Goal: Information Seeking & Learning: Learn about a topic

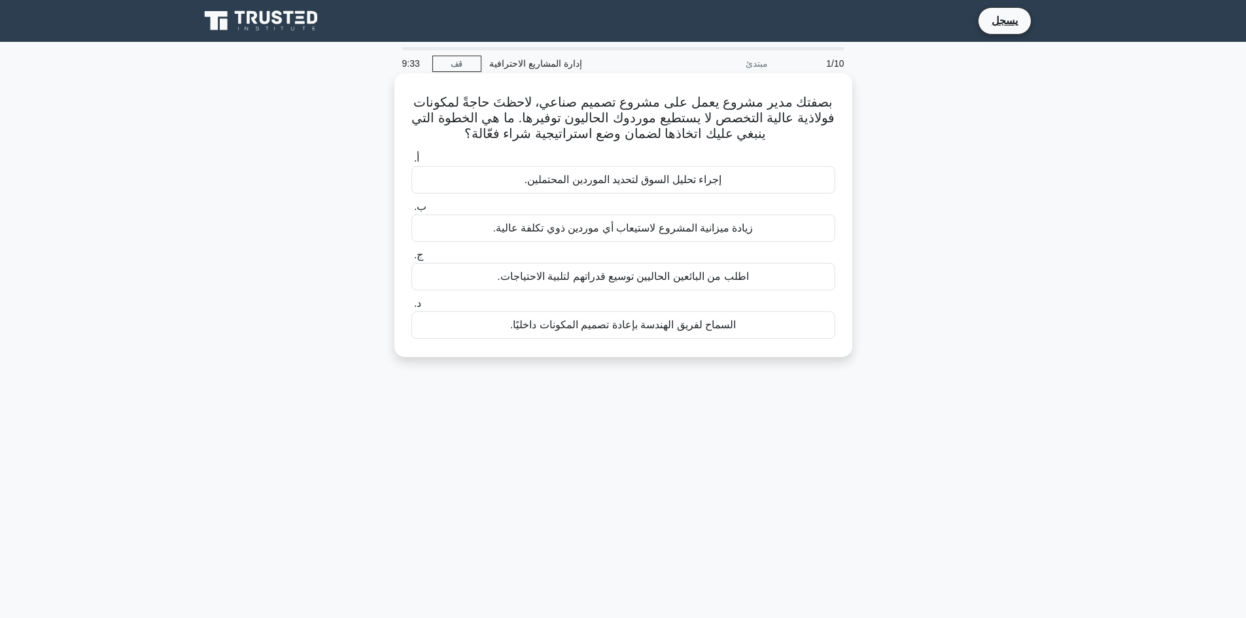
click at [667, 182] on font "إجراء تحليل السوق لتحديد الموردين المحتملين." at bounding box center [622, 179] width 197 height 11
click at [411, 163] on input "أ. إجراء تحليل السوق لتحديد الموردين المحتملين." at bounding box center [411, 158] width 0 height 9
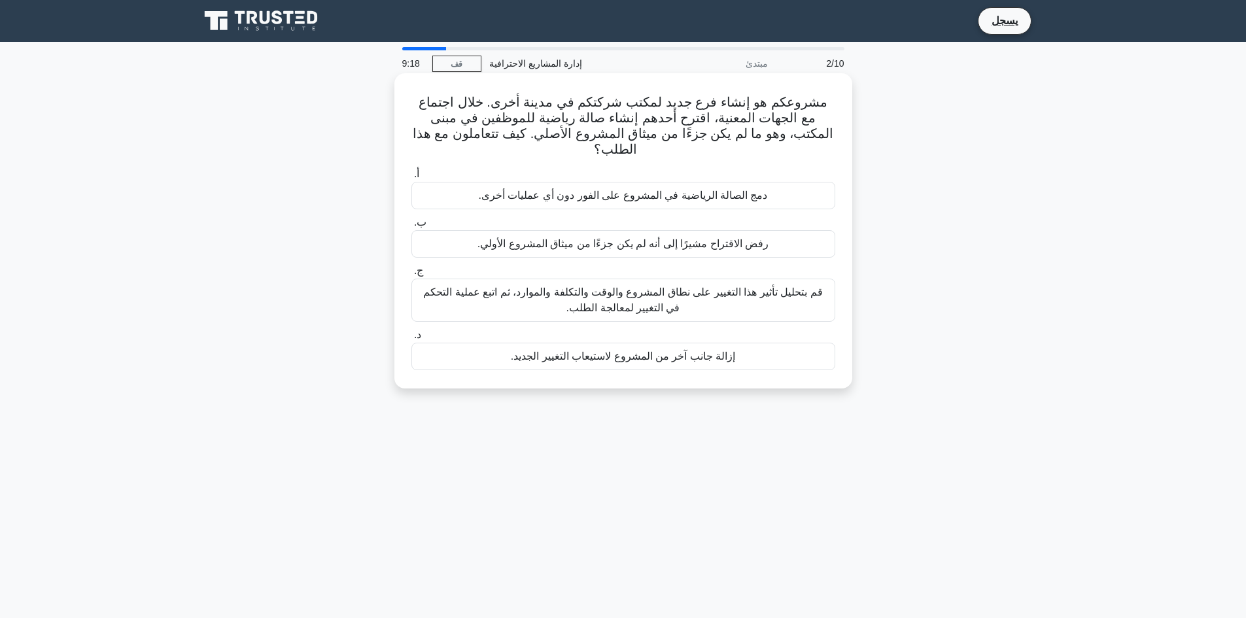
click at [798, 299] on font "قم بتحليل تأثير هذا التغيير على نطاق المشروع والوقت والتكلفة والموارد، ثم اتبع …" at bounding box center [622, 299] width 399 height 27
click at [411, 275] on input "ج. قم بتحليل تأثير هذا التغيير على نطاق المشروع والوقت والتكلفة والموارد، ثم ات…" at bounding box center [411, 271] width 0 height 9
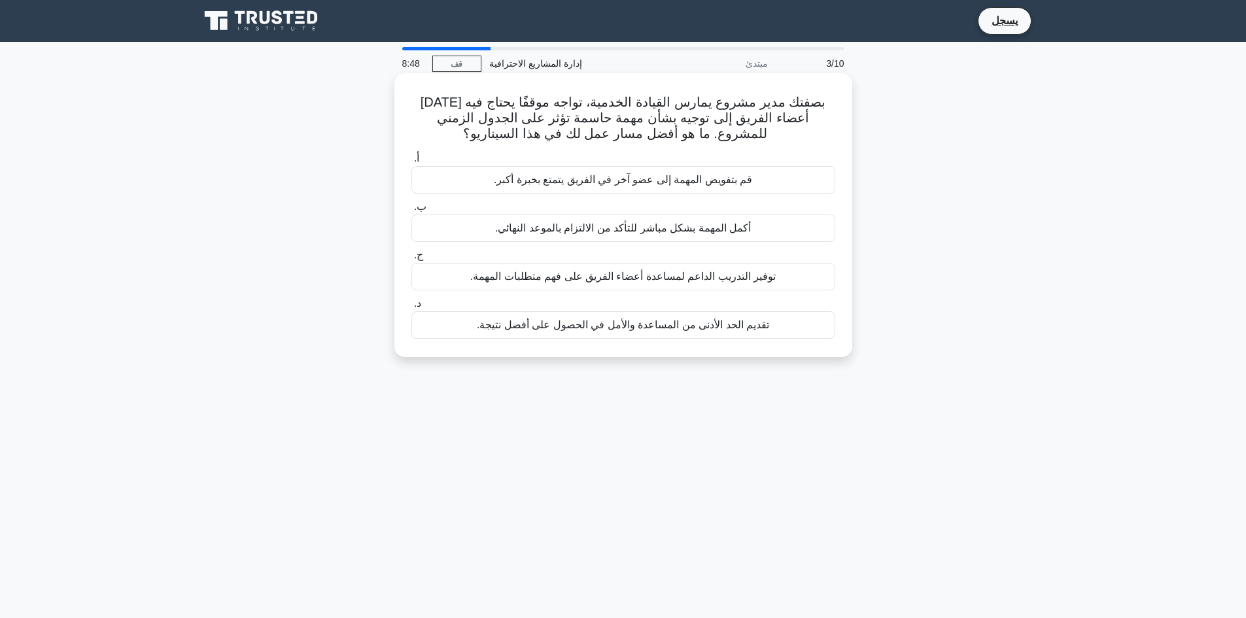
click at [567, 277] on font "توفير التدريب الداعم لمساعدة أعضاء الفريق على فهم متطلبات المهمة." at bounding box center [622, 276] width 305 height 11
click at [411, 260] on input "ج. توفير التدريب الداعم لمساعدة أعضاء الفريق على فهم متطلبات المهمة." at bounding box center [411, 255] width 0 height 9
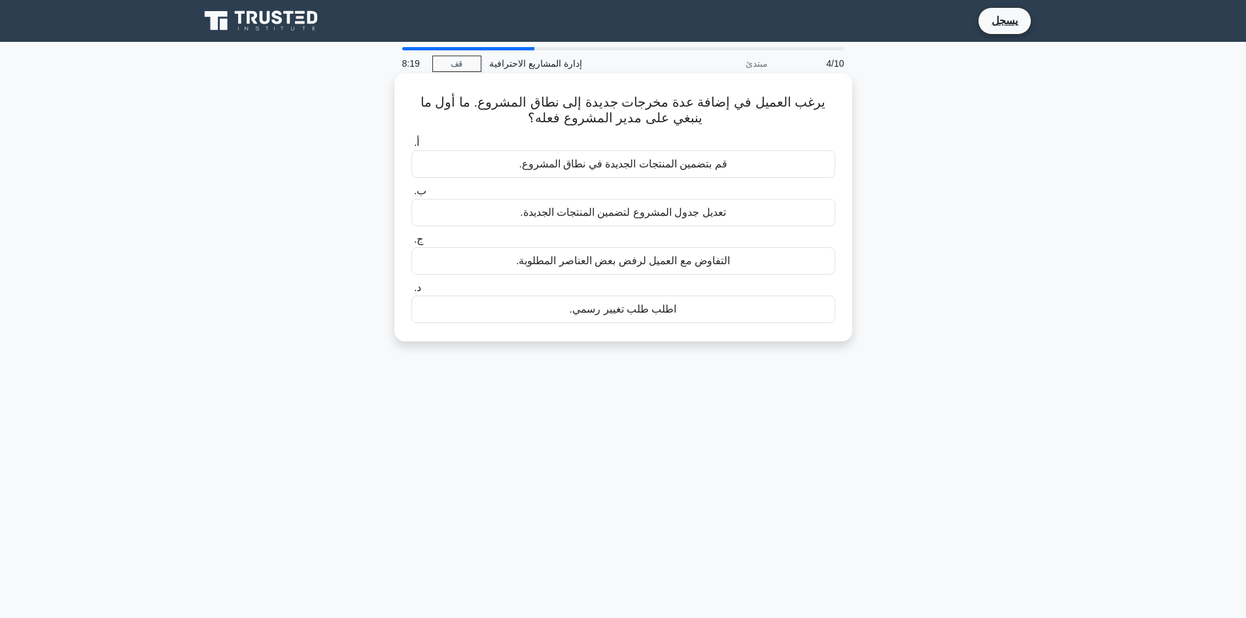
click at [596, 214] on font "تعديل جدول المشروع لتضمين المنتجات الجديدة." at bounding box center [623, 212] width 206 height 11
click at [411, 196] on input "ب. تعديل جدول المشروع لتضمين المنتجات الجديدة." at bounding box center [411, 191] width 0 height 9
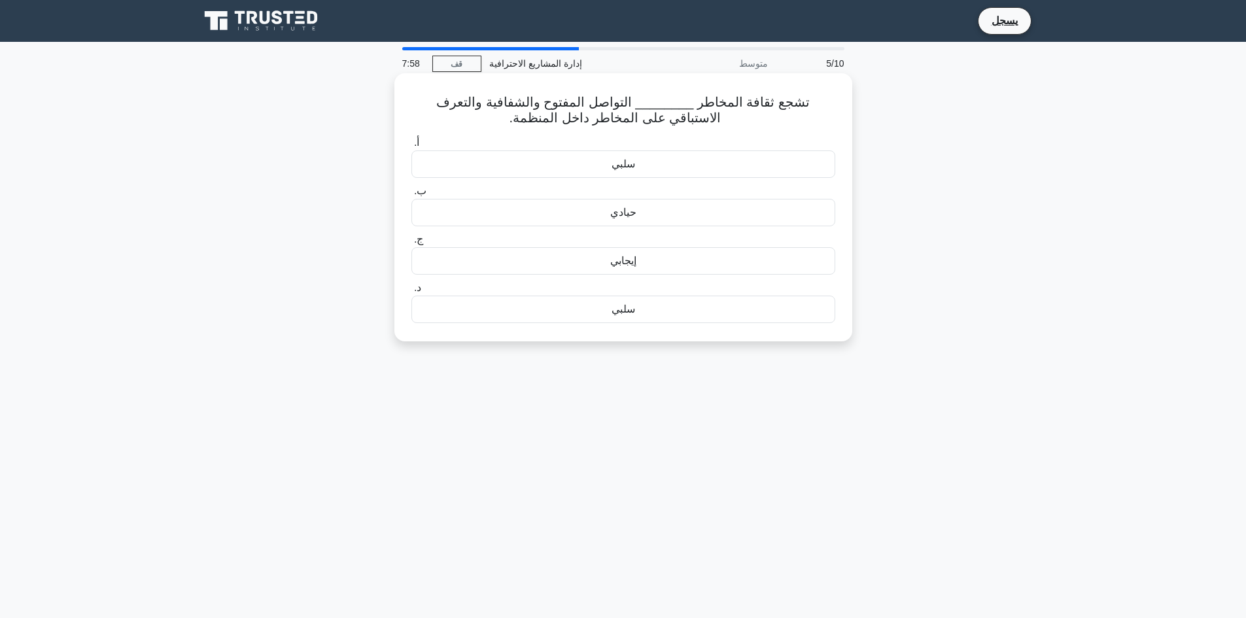
click at [635, 263] on font "إيجابي" at bounding box center [623, 260] width 26 height 11
click at [411, 244] on input "ج. إيجابي" at bounding box center [411, 239] width 0 height 9
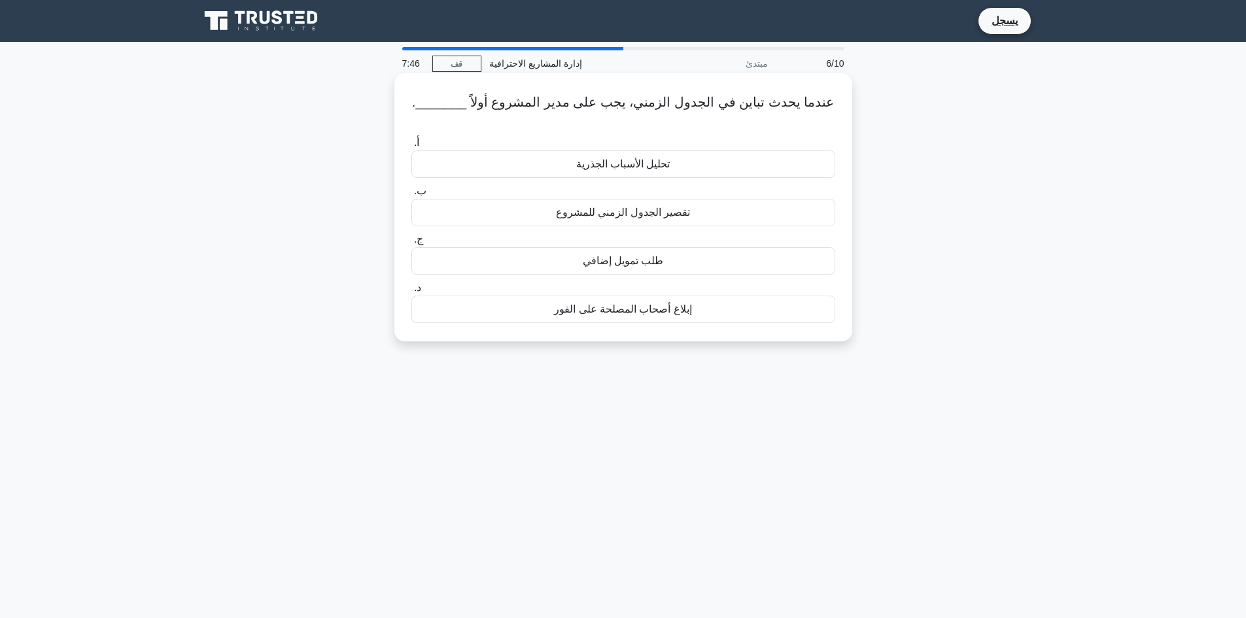
click at [635, 158] on font "تحليل الأسباب الجذرية" at bounding box center [623, 163] width 94 height 11
click at [411, 147] on input "أ. تحليل الأسباب الجذرية" at bounding box center [411, 143] width 0 height 9
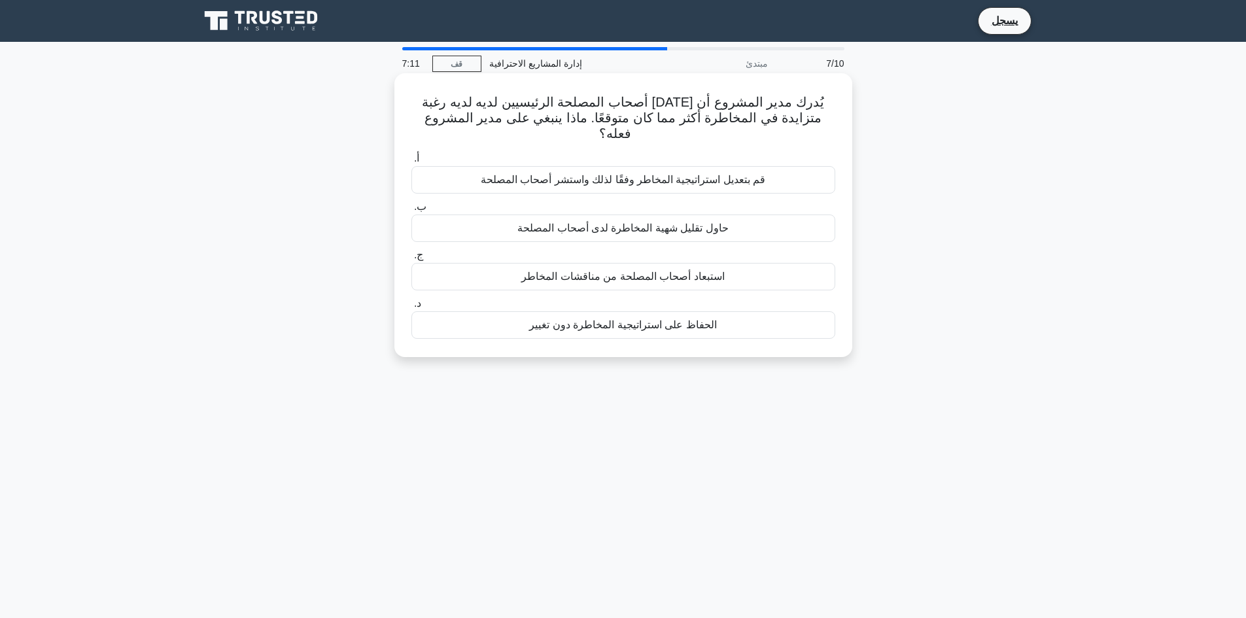
click at [718, 174] on font "قم بتعديل استراتيجية المخاطر وفقًا لذلك واستشر أصحاب المصلحة" at bounding box center [623, 179] width 285 height 11
click at [411, 163] on input "أ. قم بتعديل استراتيجية المخاطر وفقًا لذلك واستشر أصحاب المصلحة" at bounding box center [411, 158] width 0 height 9
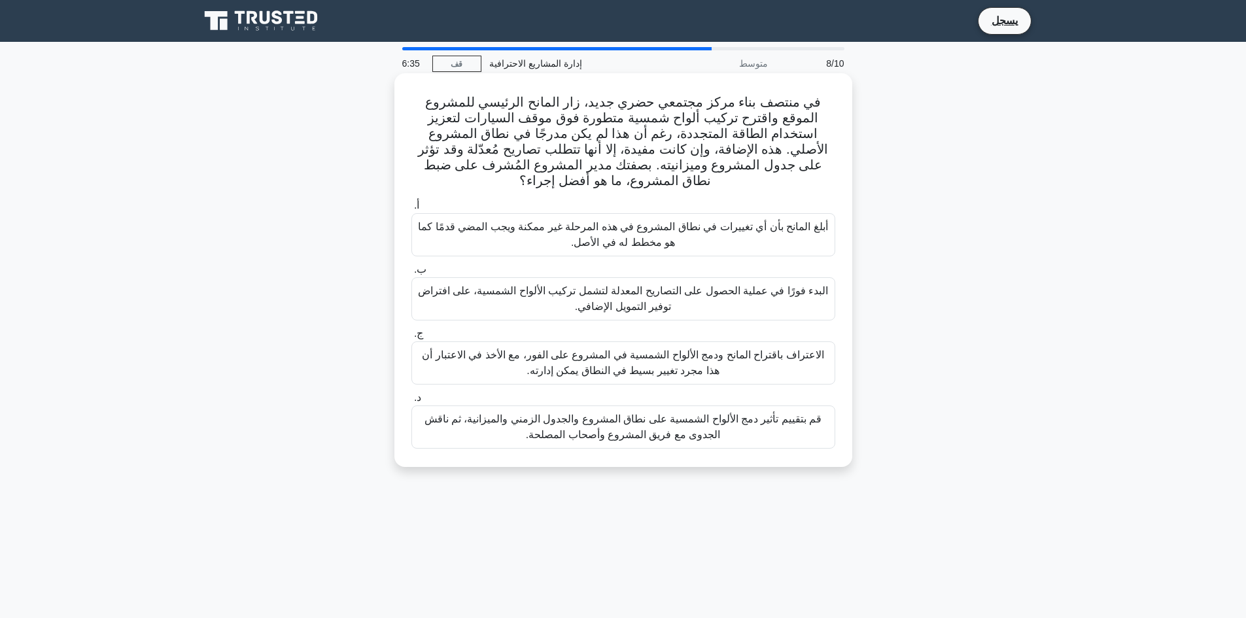
click at [615, 413] on font "قم بتقييم تأثير دمج الألواح الشمسية على نطاق المشروع والجدول الزمني والميزانية،…" at bounding box center [623, 426] width 398 height 27
click at [411, 402] on input "د. قم بتقييم تأثير دمج الألواح الشمسية على نطاق المشروع والجدول الزمني والميزان…" at bounding box center [411, 398] width 0 height 9
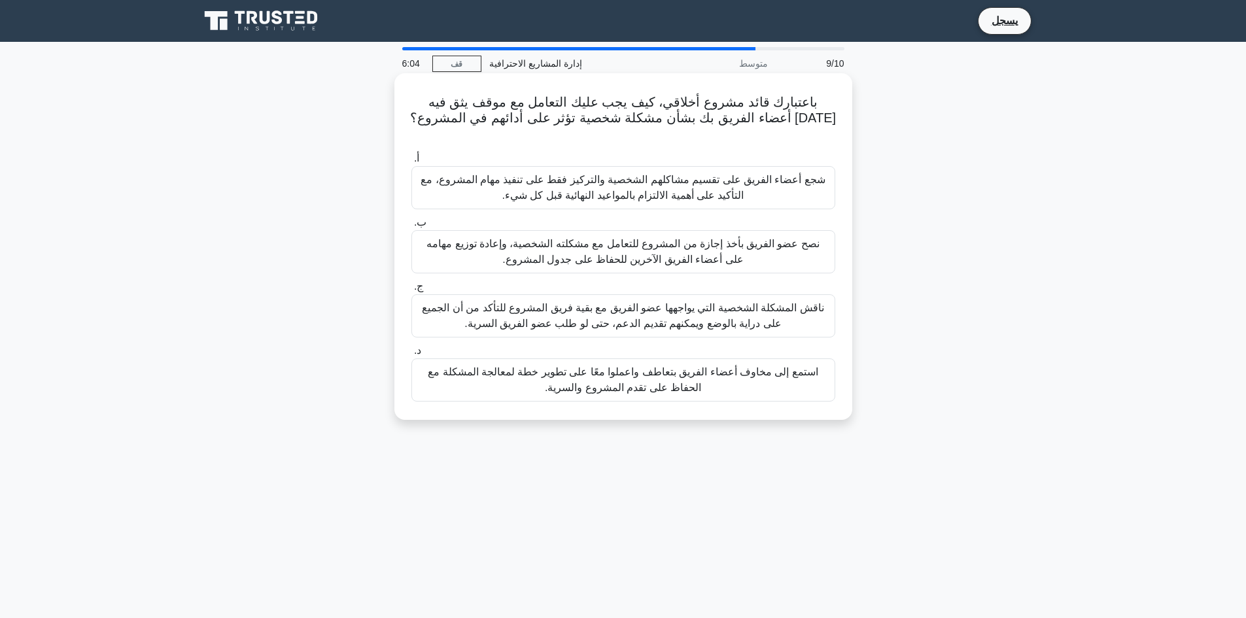
click at [732, 366] on font "استمع إلى مخاوف أعضاء الفريق بتعاطف واعملوا معًا على تطوير خطة لمعالجة المشكلة …" at bounding box center [623, 379] width 412 height 31
click at [411, 355] on input "د. استمع إلى مخاوف أعضاء الفريق بتعاطف واعملوا معًا على تطوير خطة لمعالجة المشك…" at bounding box center [411, 351] width 0 height 9
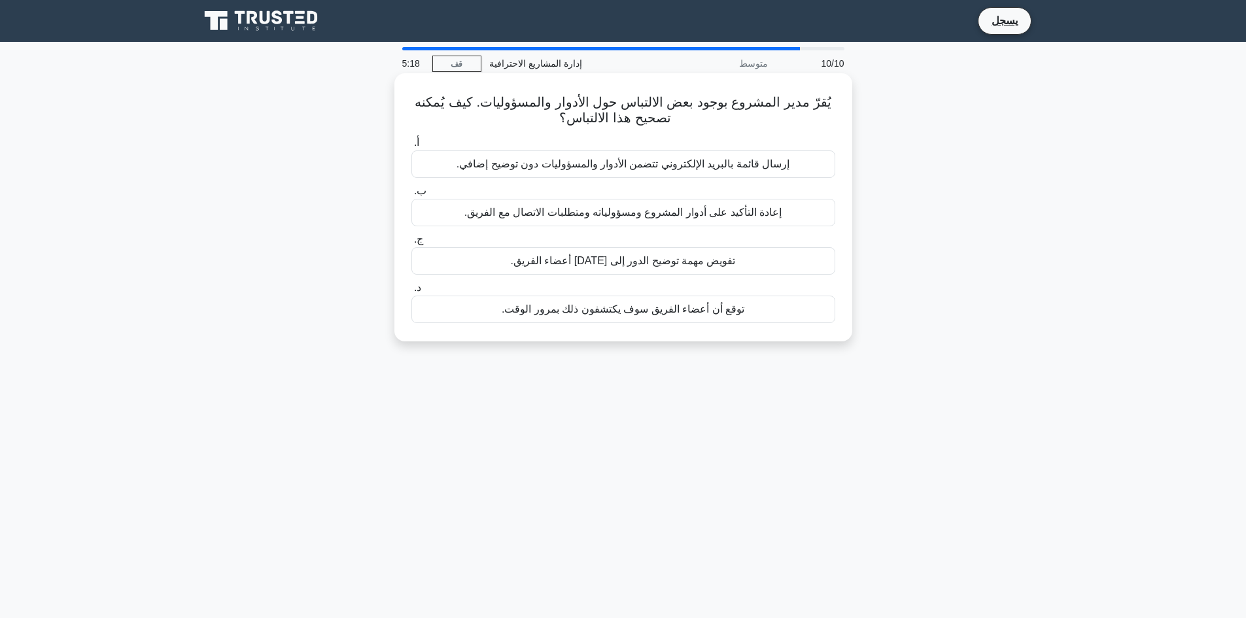
click at [707, 218] on font "إعادة التأكيد على أدوار المشروع ومسؤولياته ومتطلبات الاتصال مع الفريق." at bounding box center [622, 212] width 317 height 11
click at [411, 196] on input "ب. إعادة التأكيد على أدوار المشروع ومسؤولياته ومتطلبات الاتصال مع الفريق." at bounding box center [411, 191] width 0 height 9
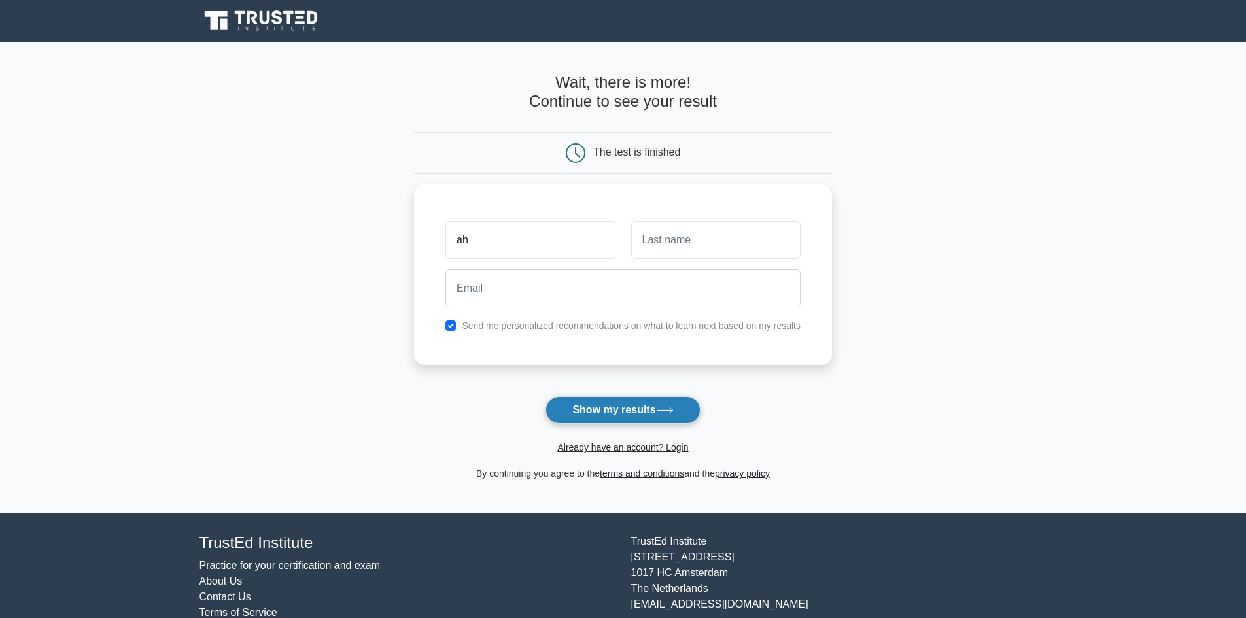
type input "ah"
click at [661, 414] on icon at bounding box center [665, 410] width 18 height 7
click at [672, 239] on input "text" at bounding box center [715, 237] width 169 height 38
type input "rajab"
click at [500, 240] on input "ah" at bounding box center [529, 237] width 169 height 38
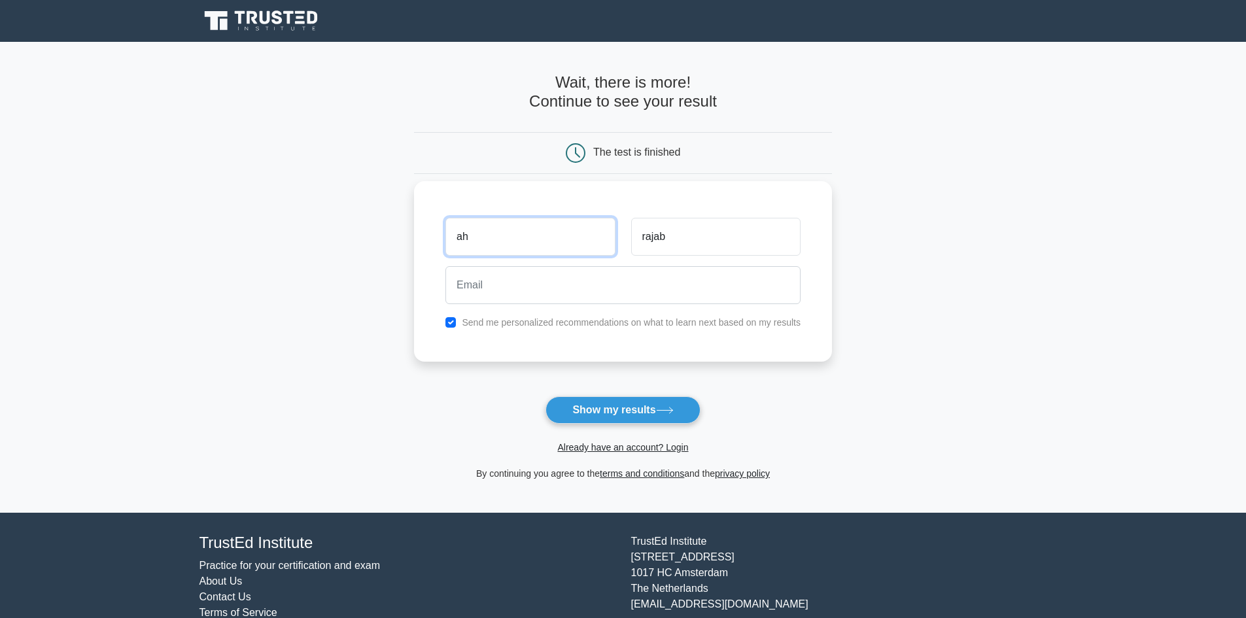
type input "ahmed"
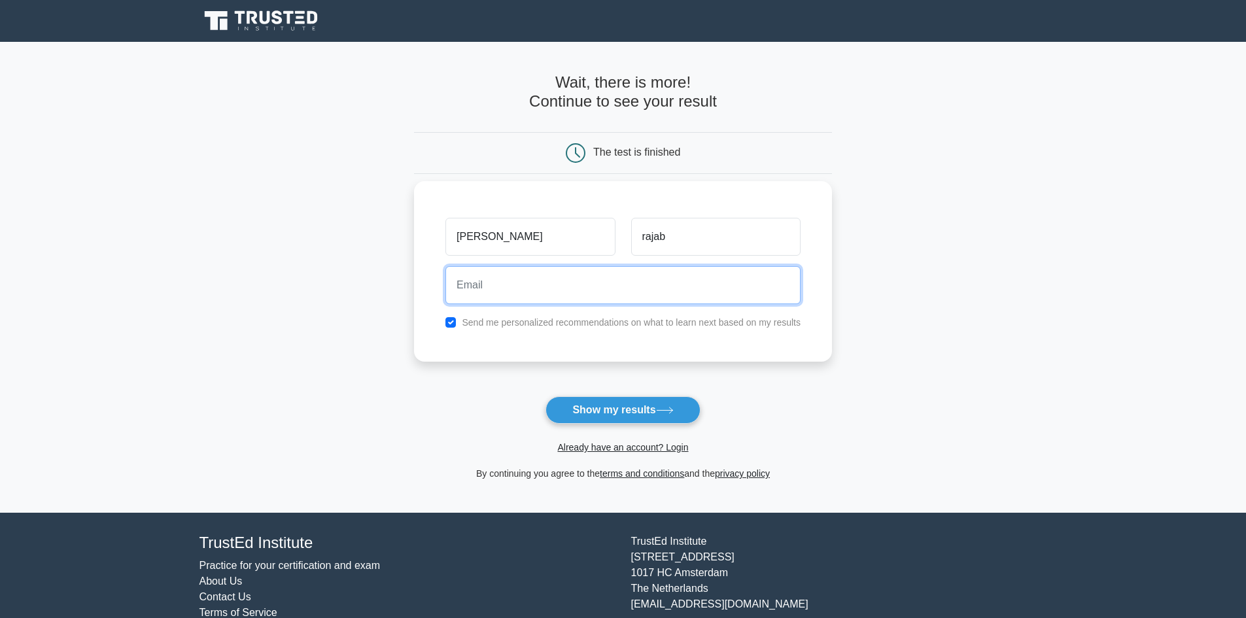
click at [512, 296] on input "email" at bounding box center [622, 285] width 355 height 38
type input "struc.ahmedrajab@outlook.com"
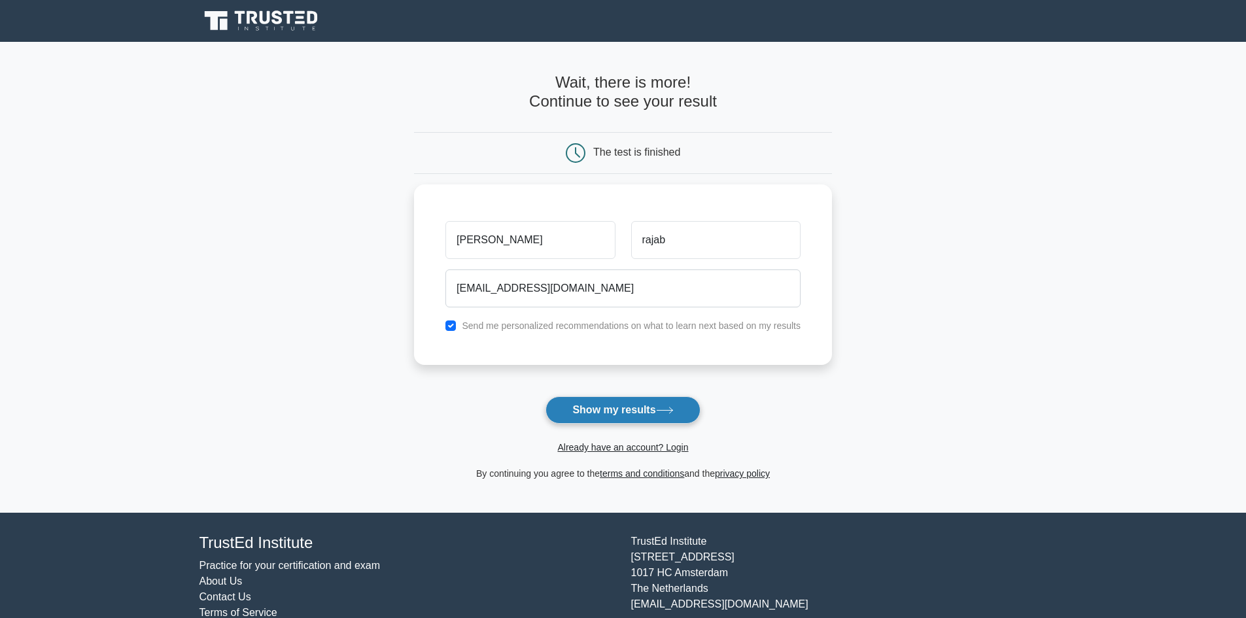
click at [630, 406] on button "Show my results" at bounding box center [622, 409] width 154 height 27
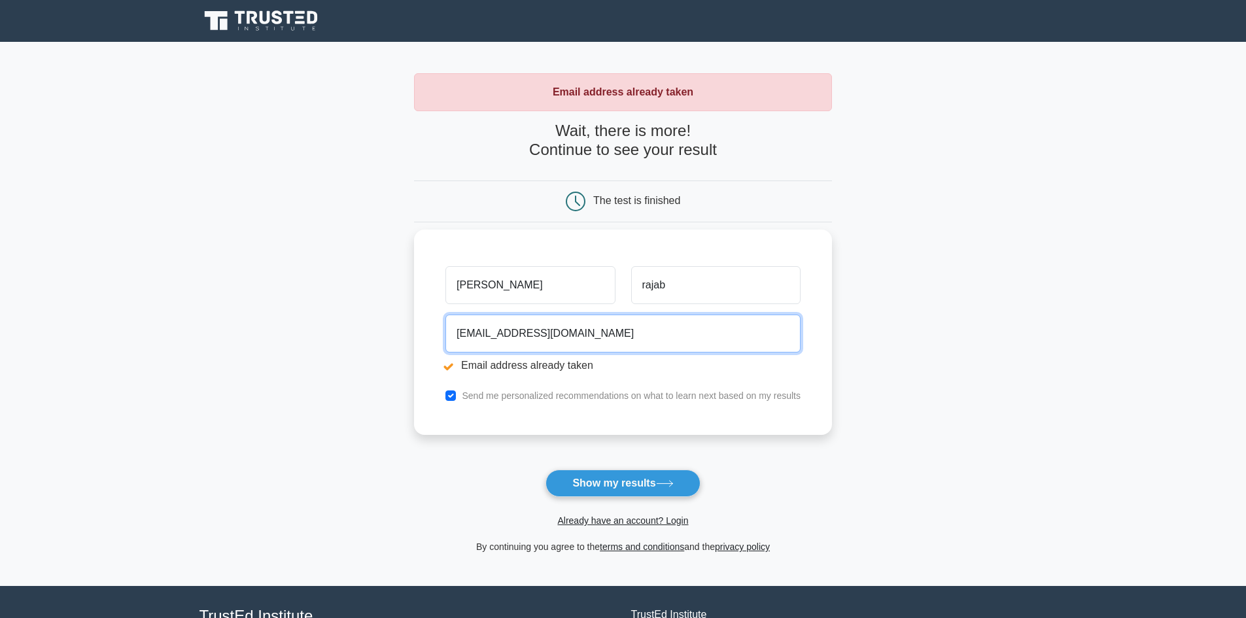
click at [542, 326] on input "struc.ahmedrajab@outlook.com" at bounding box center [622, 334] width 355 height 38
type input "ahmed.rajab1992@yahoo.com"
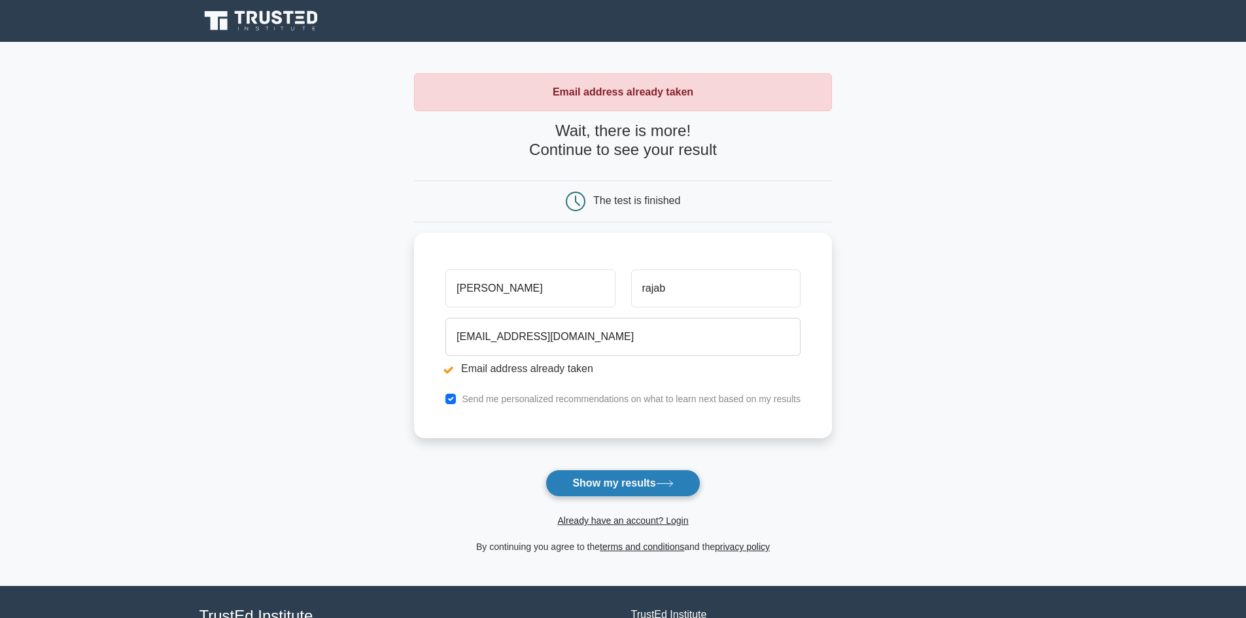
click at [605, 488] on button "Show my results" at bounding box center [622, 482] width 154 height 27
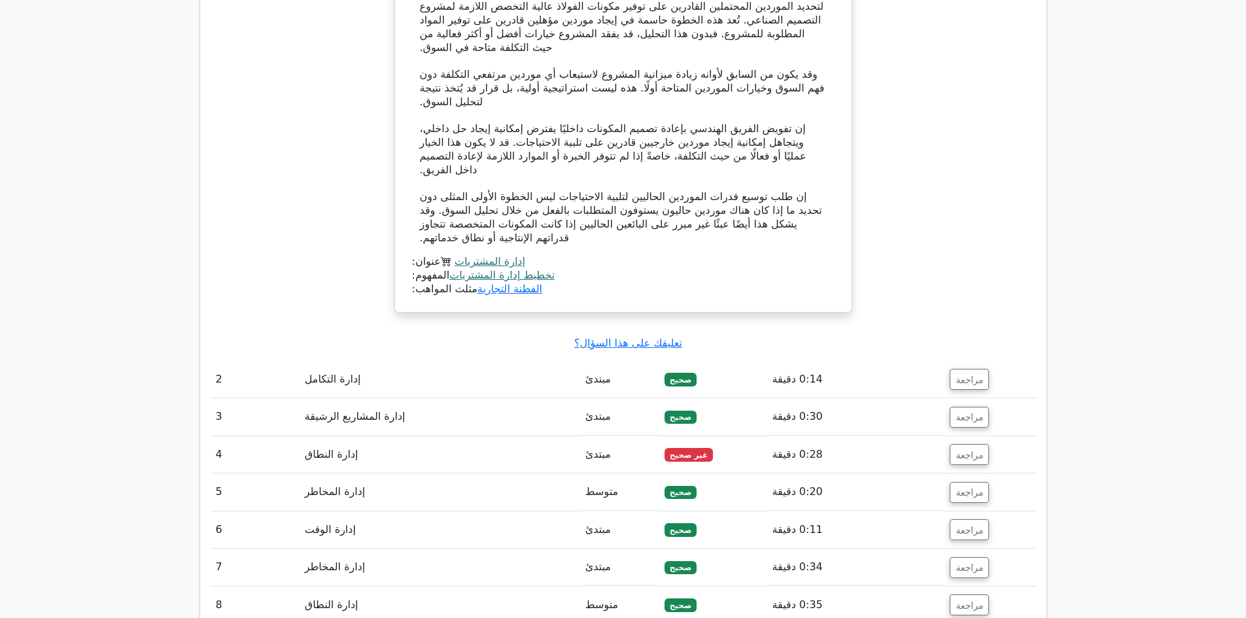
scroll to position [1522, 0]
click at [961, 448] on font "مراجعة" at bounding box center [968, 453] width 27 height 10
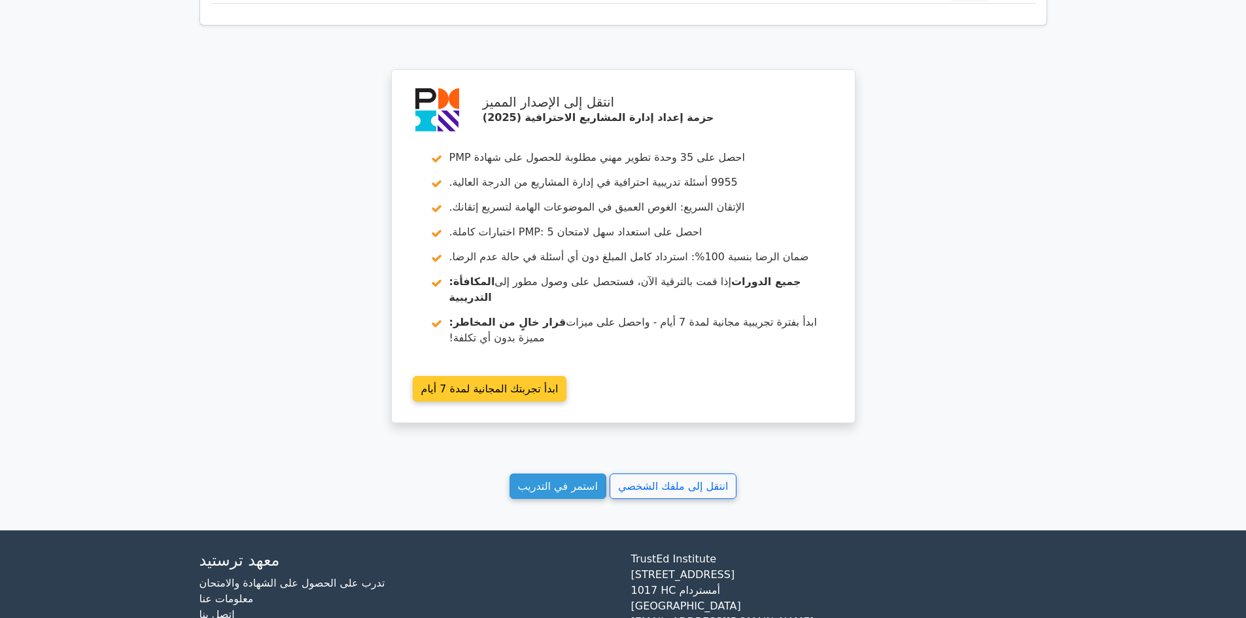
scroll to position [2764, 0]
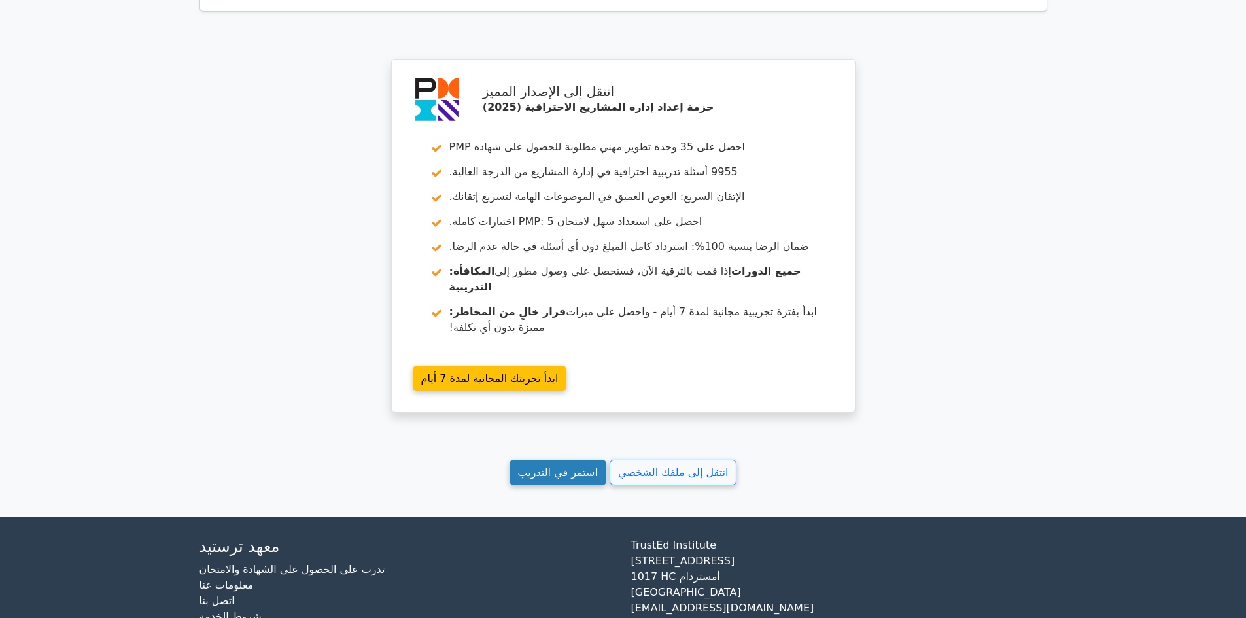
click at [554, 460] on link "استمر في التدريب" at bounding box center [557, 473] width 97 height 26
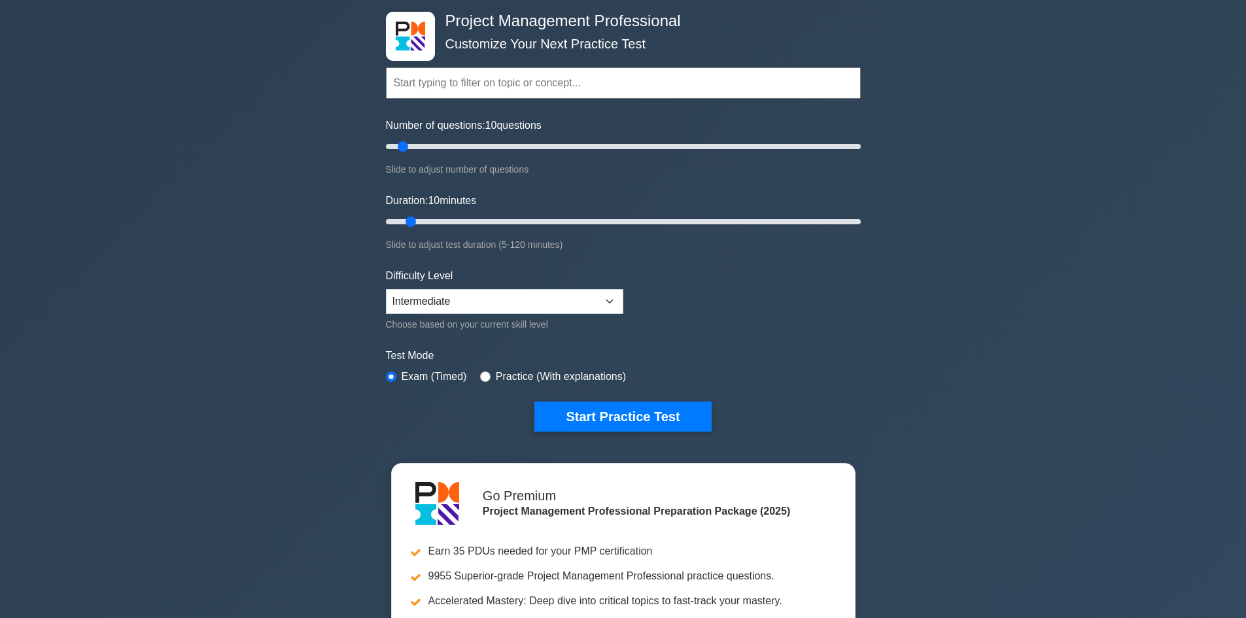
scroll to position [65, 0]
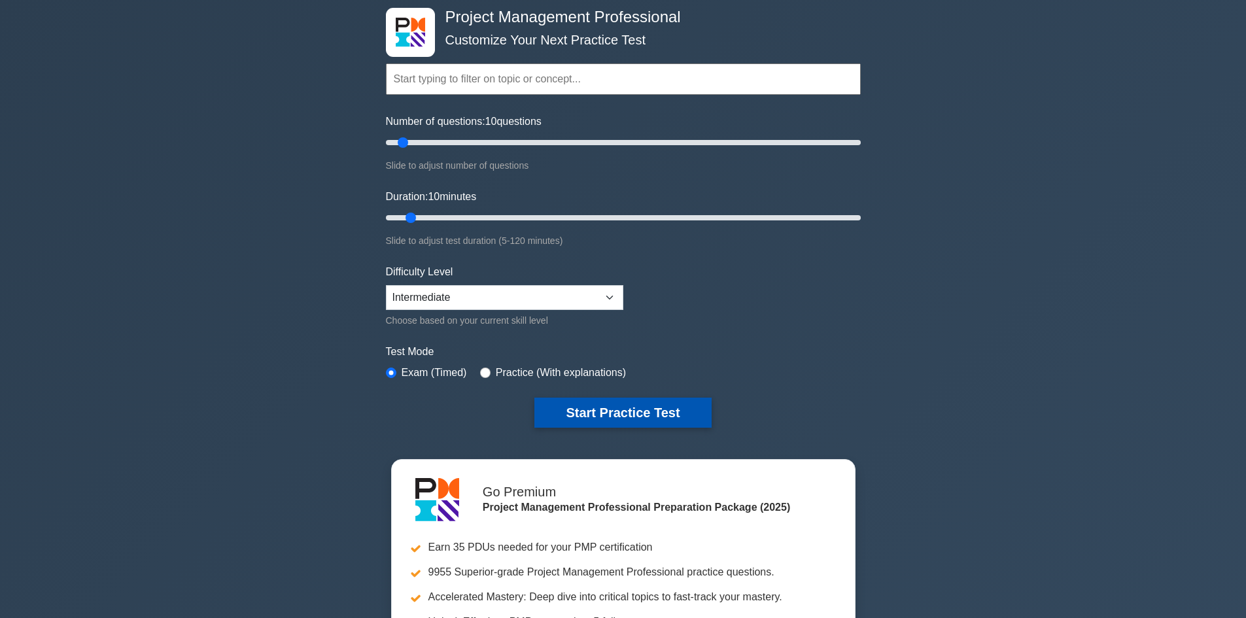
click at [625, 405] on button "Start Practice Test" at bounding box center [622, 413] width 177 height 30
click at [510, 280] on div "Difficulty Level Beginner Intermediate Expert Choose based on your current skil…" at bounding box center [504, 296] width 237 height 64
click at [494, 298] on select "Beginner Intermediate Expert" at bounding box center [504, 297] width 237 height 25
click at [600, 407] on button "Start Practice Test" at bounding box center [622, 413] width 177 height 30
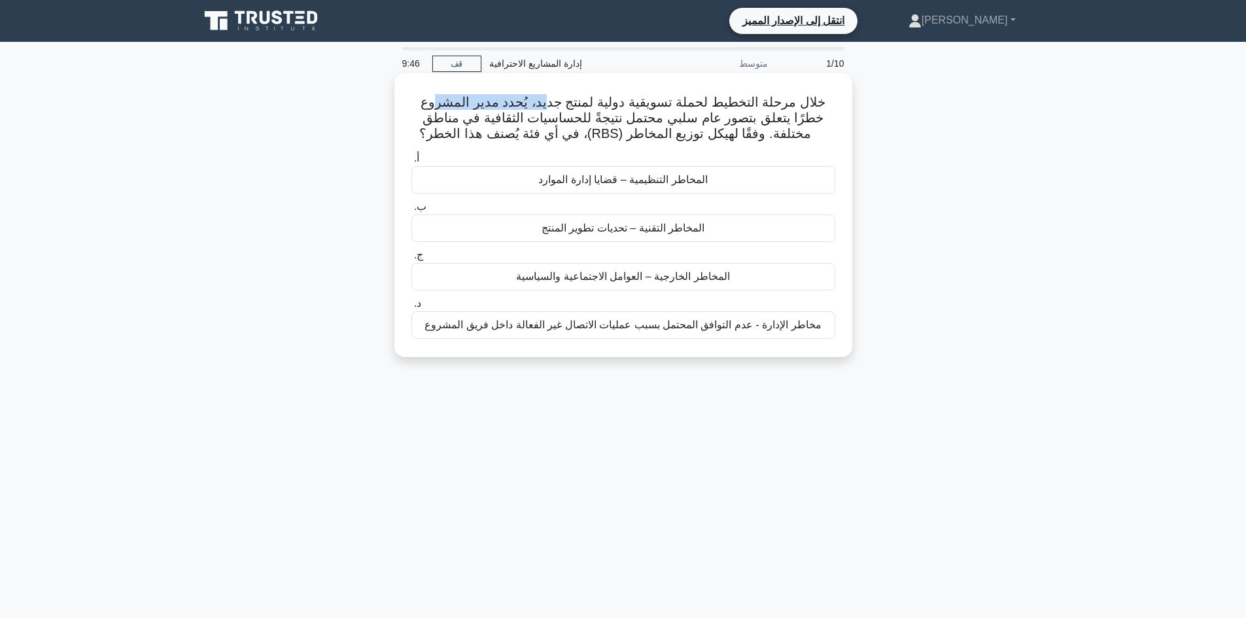
drag, startPoint x: 561, startPoint y: 103, endPoint x: 458, endPoint y: 101, distance: 102.7
click at [458, 101] on font "خلال مرحلة التخطيط لحملة تسويقية دولية لمنتج جديد، يُحدد مدير المشروع خطرًا يتع…" at bounding box center [621, 118] width 405 height 46
drag, startPoint x: 789, startPoint y: 114, endPoint x: 500, endPoint y: 122, distance: 288.5
click at [500, 122] on font "خلال مرحلة التخطيط لحملة تسويقية دولية لمنتج جديد، يُحدد مدير المشروع خطرًا يتع…" at bounding box center [621, 118] width 405 height 46
click at [743, 120] on font "خلال مرحلة التخطيط لحملة تسويقية دولية لمنتج جديد، يُحدد مدير المشروع خطرًا يتع…" at bounding box center [621, 118] width 405 height 46
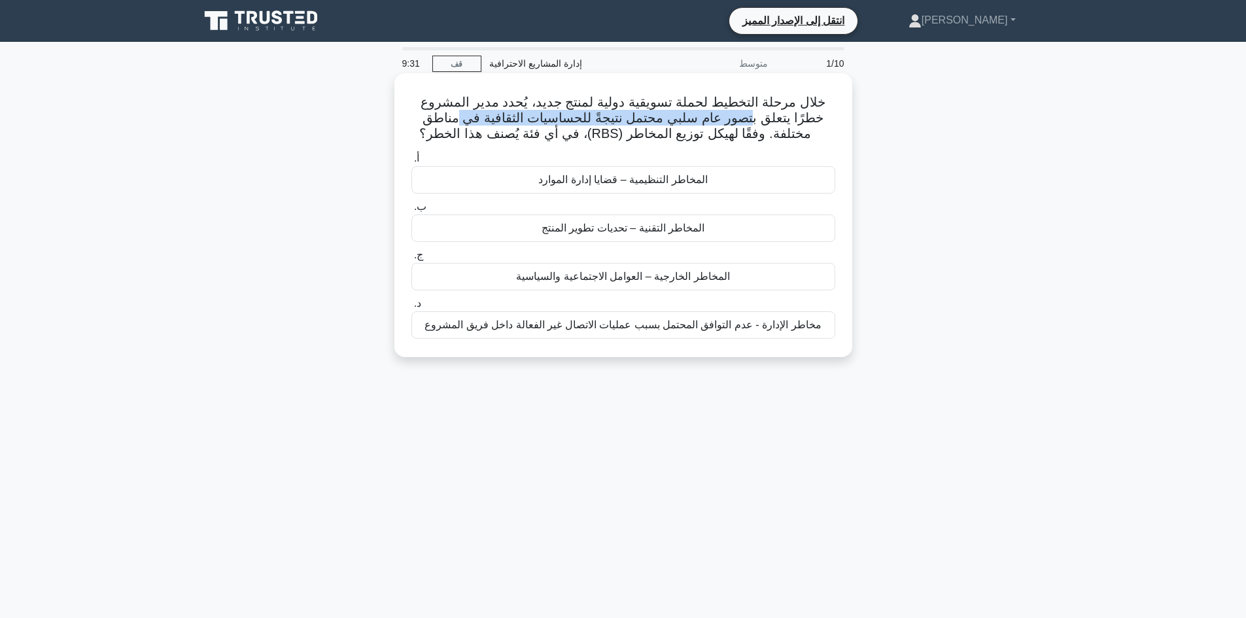
drag, startPoint x: 668, startPoint y: 114, endPoint x: 657, endPoint y: 120, distance: 12.3
click at [668, 114] on font "خلال مرحلة التخطيط لحملة تسويقية دولية لمنتج جديد، يُحدد مدير المشروع خطرًا يتع…" at bounding box center [621, 118] width 405 height 46
click at [588, 117] on font "خلال مرحلة التخطيط لحملة تسويقية دولية لمنتج جديد، يُحدد مدير المشروع خطرًا يتع…" at bounding box center [621, 118] width 405 height 46
click at [621, 280] on font "المخاطر الخارجية – العوامل الاجتماعية والسياسية" at bounding box center [622, 276] width 213 height 11
click at [411, 260] on input "ج. المخاطر الخارجية – العوامل الاجتماعية والسياسية" at bounding box center [411, 255] width 0 height 9
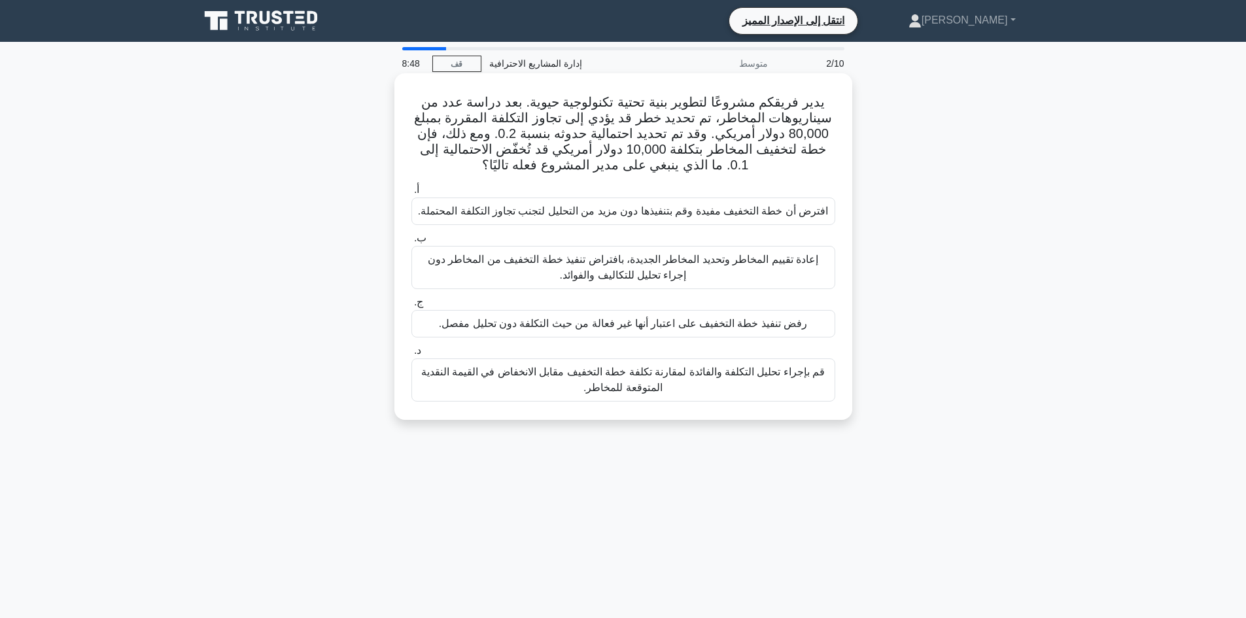
click at [666, 374] on font "قم بإجراء تحليل التكلفة والفائدة لمقارنة تكلفة خطة التخفيف مقابل الانخفاض في ال…" at bounding box center [623, 379] width 404 height 27
click at [411, 355] on input "د. قم بإجراء تحليل التكلفة والفائدة لمقارنة تكلفة خطة التخفيف مقابل الانخفاض في…" at bounding box center [411, 351] width 0 height 9
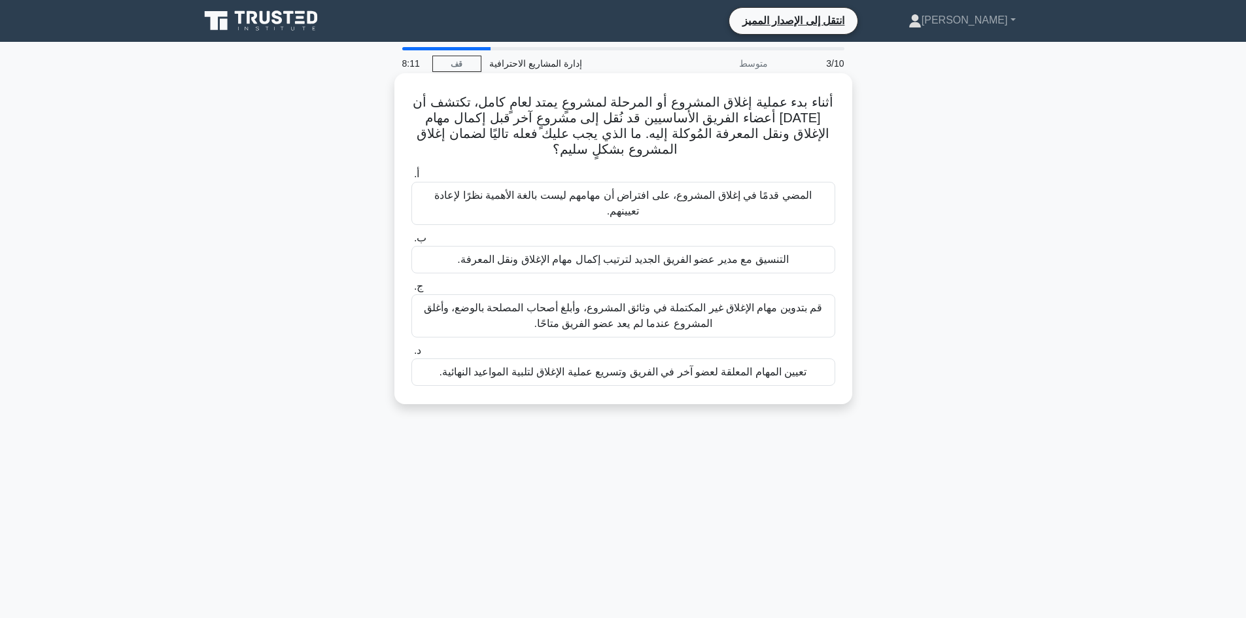
click at [714, 252] on font "التنسيق مع مدير عضو الفريق الجديد لترتيب إكمال مهام الإغلاق ونقل المعرفة." at bounding box center [622, 260] width 331 height 16
click at [411, 243] on input "ب. التنسيق مع مدير عضو الفريق الجديد لترتيب إكمال مهام الإغلاق ونقل المعرفة." at bounding box center [411, 238] width 0 height 9
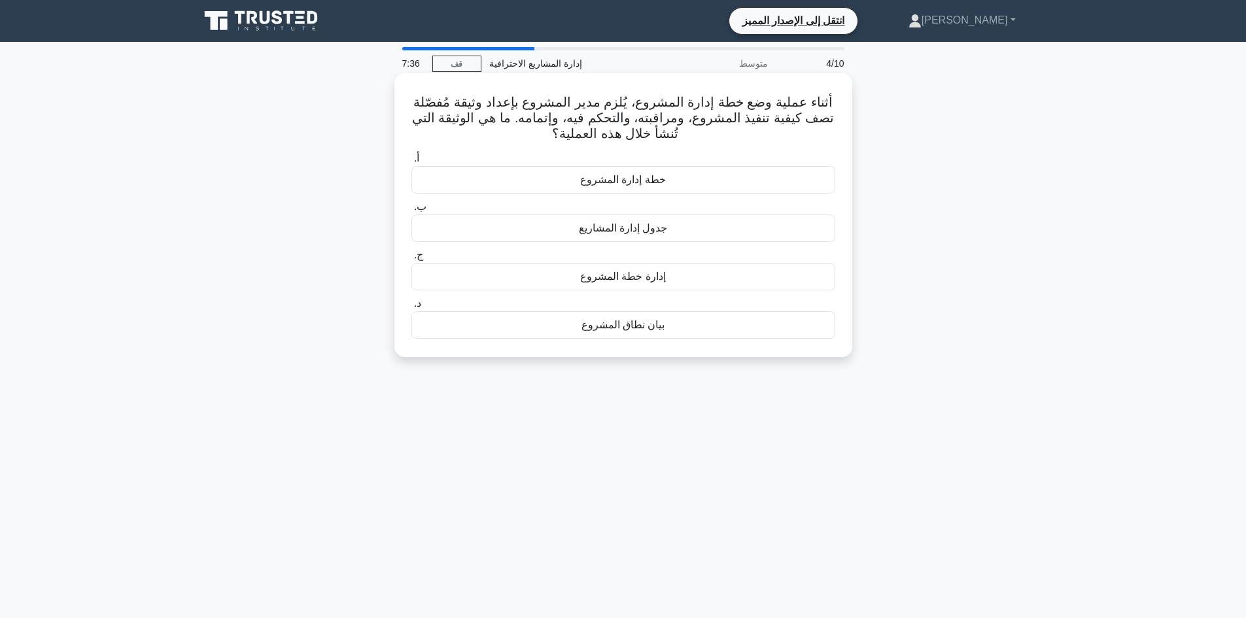
click at [656, 182] on font "خطة إدارة المشروع" at bounding box center [623, 179] width 86 height 11
click at [411, 163] on input "أ. خطة إدارة المشروع" at bounding box center [411, 158] width 0 height 9
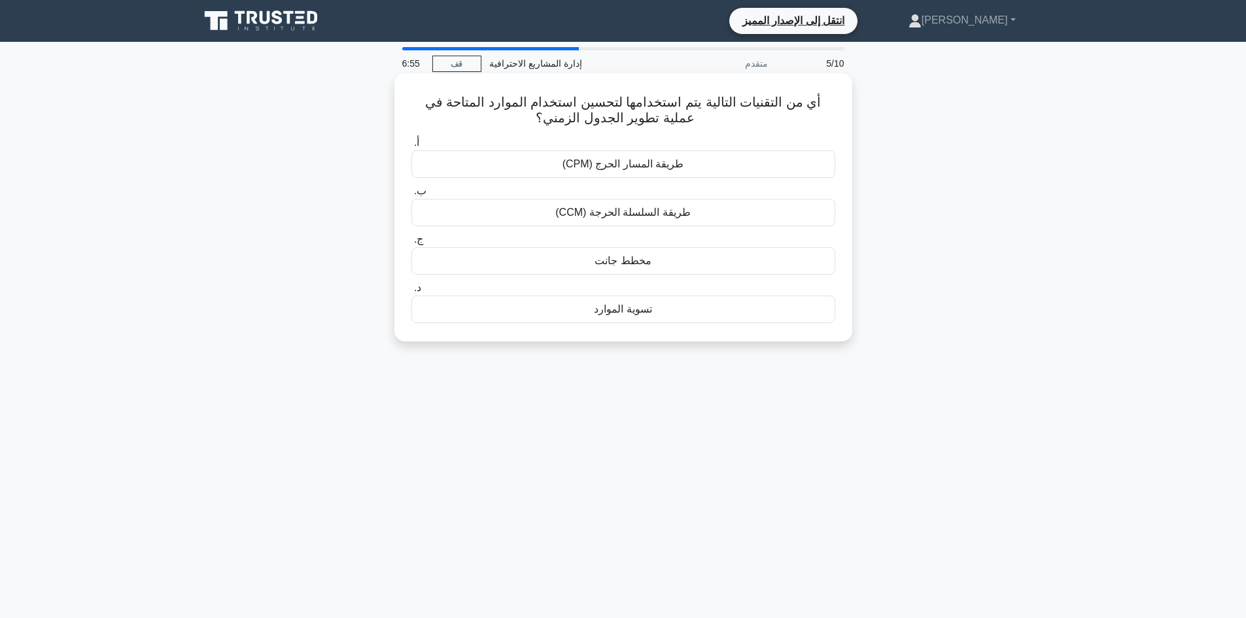
click at [649, 209] on font "طريقة السلسلة الحرجة (CCM)" at bounding box center [622, 212] width 135 height 11
click at [411, 196] on input "ب. طريقة السلسلة الحرجة (CCM)" at bounding box center [411, 191] width 0 height 9
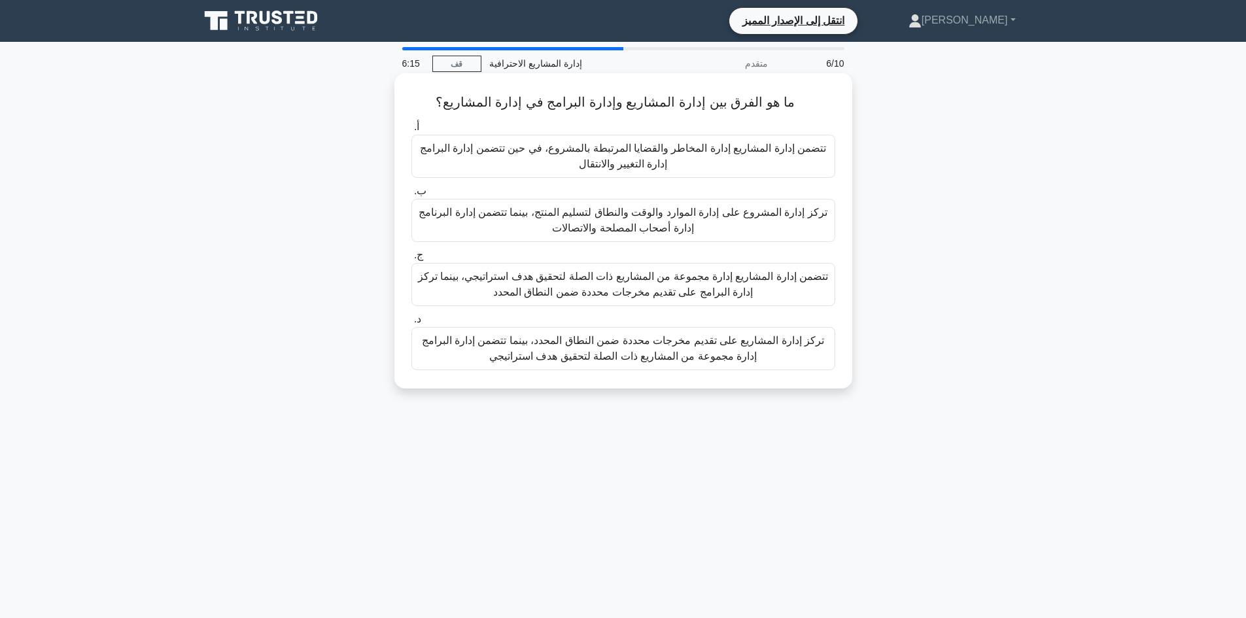
click at [587, 352] on font "تركز إدارة المشاريع على تقديم مخرجات محددة ضمن النطاق المحدد، بينما تتضمن إدارة…" at bounding box center [623, 348] width 403 height 27
click at [411, 324] on input "د. تركز إدارة المشاريع على تقديم مخرجات محددة ضمن النطاق المحدد، بينما تتضمن إد…" at bounding box center [411, 319] width 0 height 9
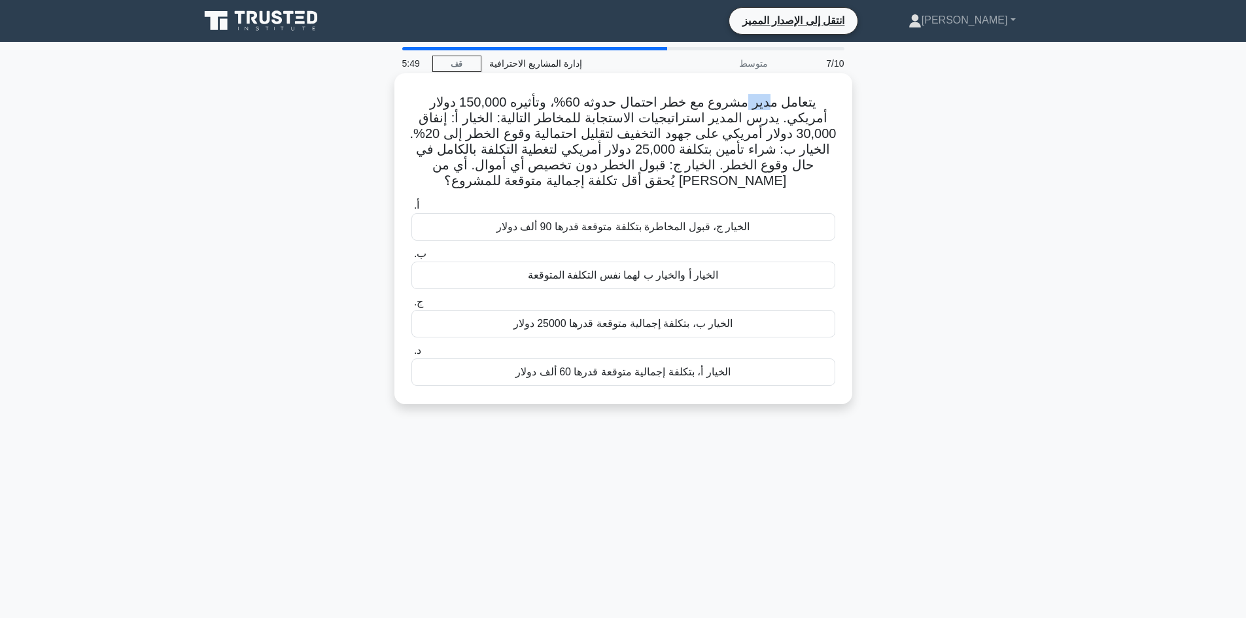
drag, startPoint x: 782, startPoint y: 104, endPoint x: 764, endPoint y: 108, distance: 18.7
click at [764, 108] on font "يتعامل مدير مشروع مع خطر احتمال حدوثه 60%، وتأثيره 150,000 دولار أمريكي. يدرس ا…" at bounding box center [623, 141] width 426 height 93
click at [750, 112] on font "يتعامل مدير مشروع مع خطر احتمال حدوثه 60%، وتأثيره 150,000 دولار أمريكي. يدرس ا…" at bounding box center [623, 141] width 426 height 93
click at [640, 373] on font "الخيار أ، بتكلفة إجمالية متوقعة قدرها 60 ألف دولار" at bounding box center [622, 371] width 214 height 11
click at [411, 355] on input "د. الخيار أ، بتكلفة إجمالية متوقعة قدرها 60 ألف دولار" at bounding box center [411, 351] width 0 height 9
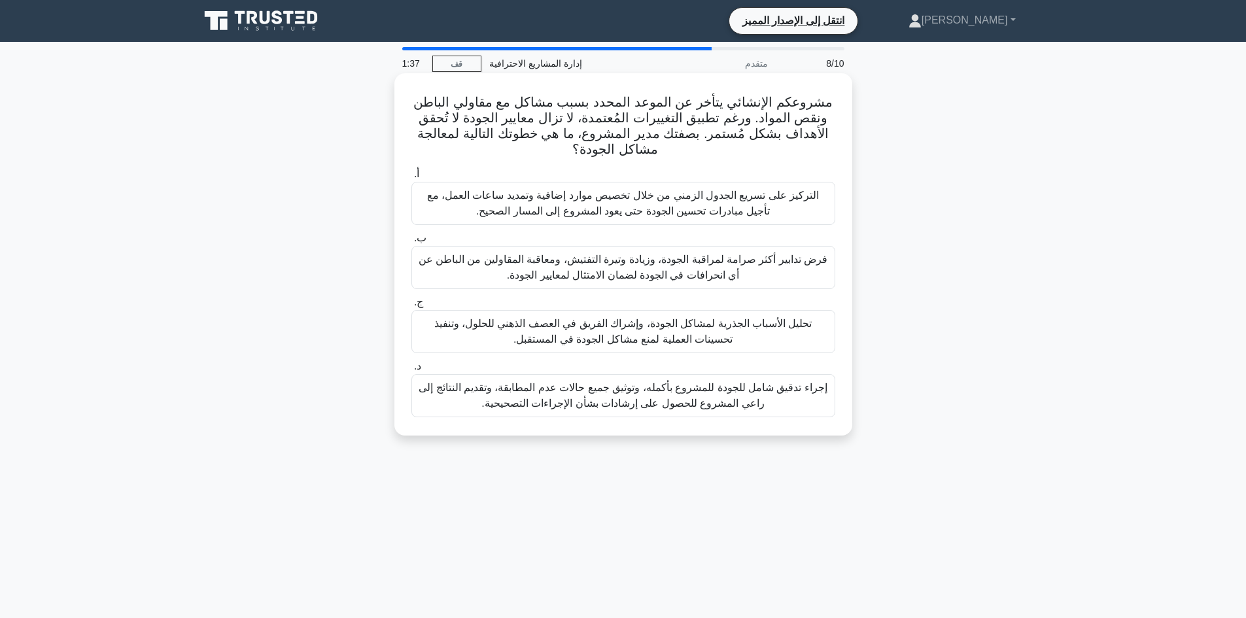
click at [712, 331] on font "تحليل الأسباب الجذرية لمشاكل الجودة، وإشراك الفريق في العصف الذهني للحلول، وتنف…" at bounding box center [623, 331] width 412 height 31
click at [411, 307] on input "ج. تحليل الأسباب الجذرية لمشاكل الجودة، وإشراك الفريق في العصف الذهني للحلول، و…" at bounding box center [411, 302] width 0 height 9
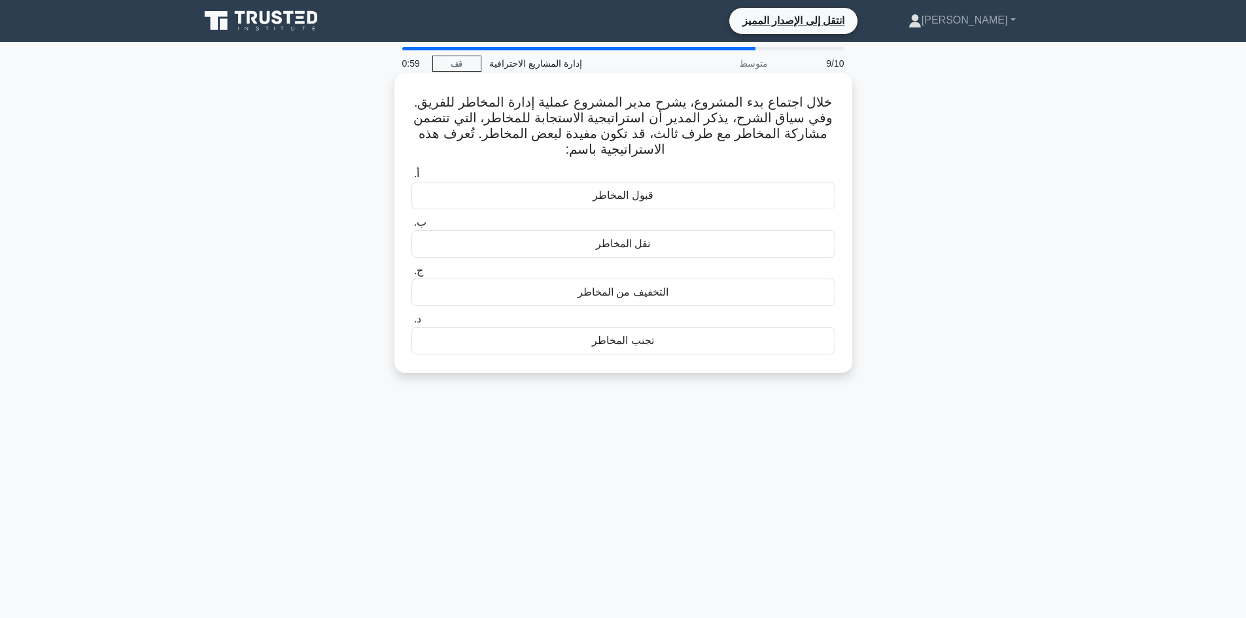
click at [645, 339] on font "تجنب المخاطر" at bounding box center [622, 340] width 61 height 11
click at [411, 324] on input "د. تجنب المخاطر" at bounding box center [411, 319] width 0 height 9
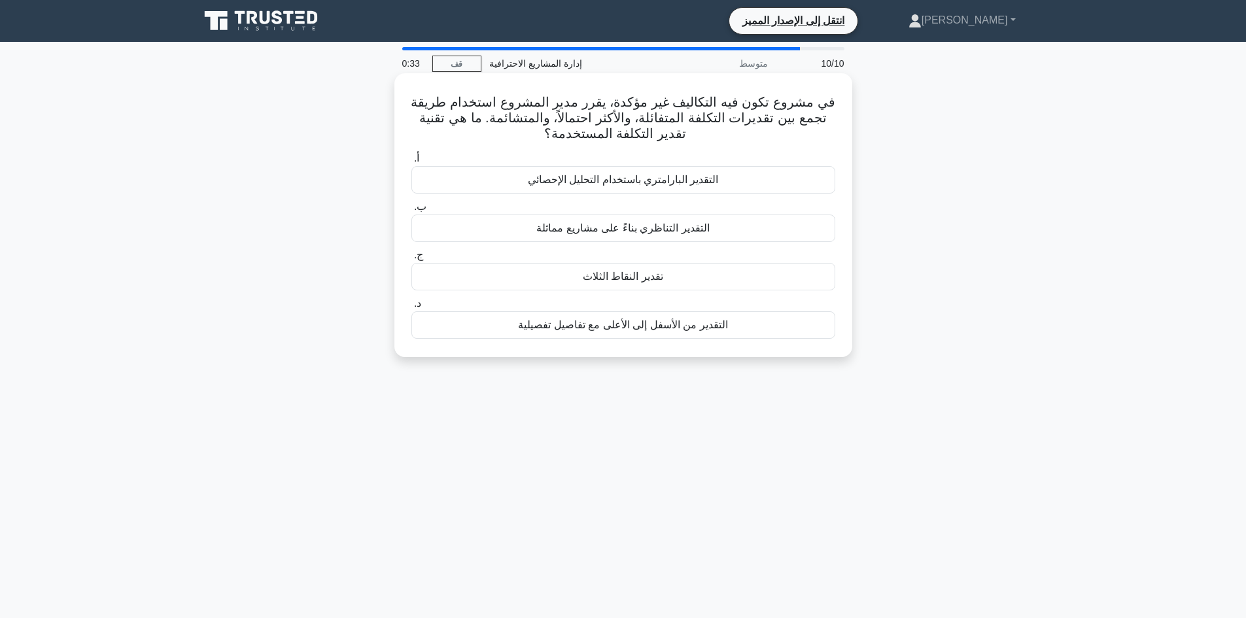
click at [641, 184] on font "التقدير البارامتري باستخدام التحليل الإحصائي" at bounding box center [623, 179] width 191 height 11
click at [411, 163] on input "أ. التقدير البارامتري باستخدام التحليل الإحصائي" at bounding box center [411, 158] width 0 height 9
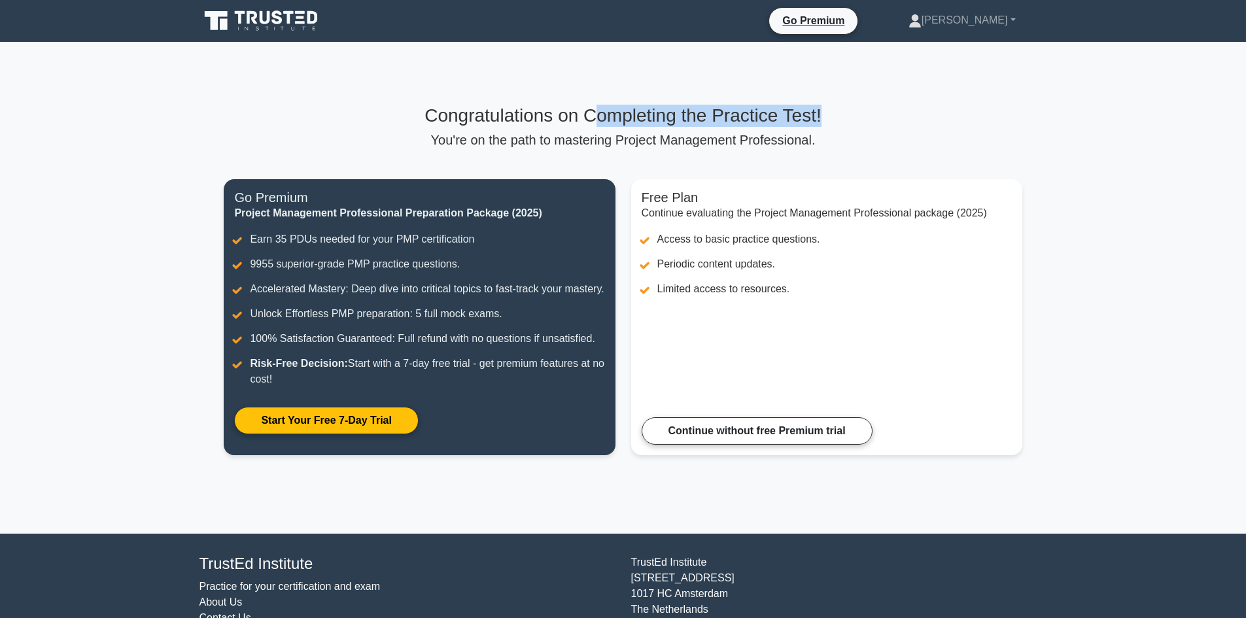
drag, startPoint x: 592, startPoint y: 121, endPoint x: 832, endPoint y: 122, distance: 240.6
click at [832, 122] on h3 "Congratulations on Completing the Practice Test!" at bounding box center [623, 116] width 798 height 22
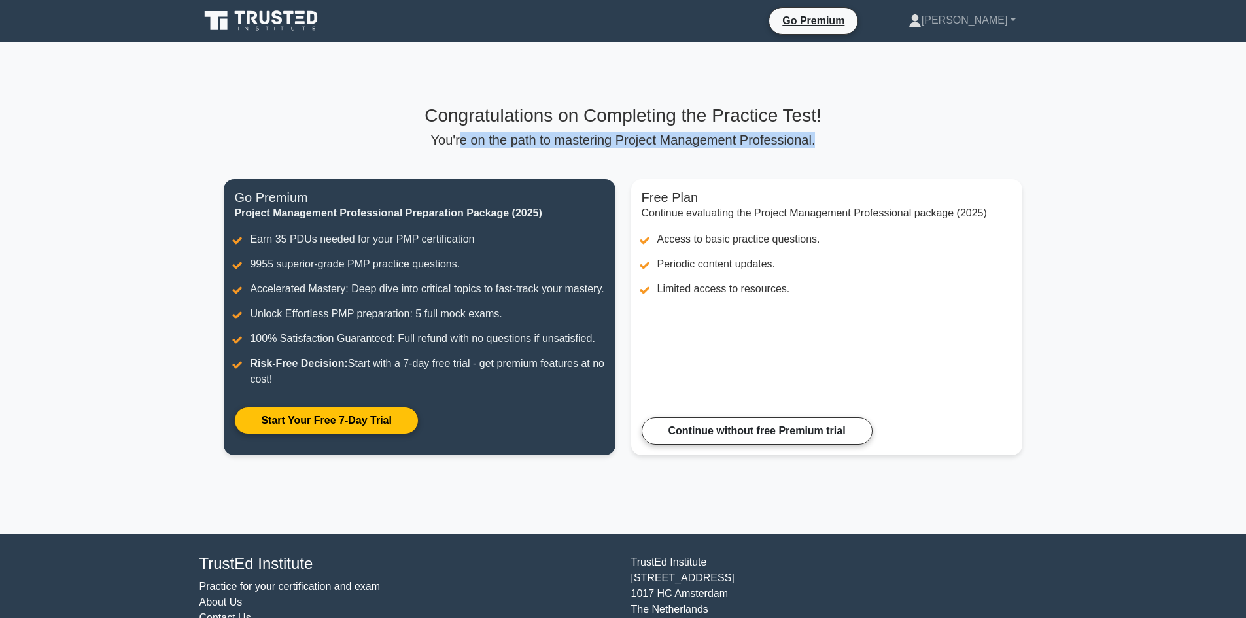
drag, startPoint x: 470, startPoint y: 147, endPoint x: 833, endPoint y: 139, distance: 363.0
click at [833, 139] on p "You're on the path to mastering Project Management Professional." at bounding box center [623, 140] width 798 height 16
click at [566, 154] on div "Congratulations on Completing the Practice Test! You're on the path to masterin…" at bounding box center [622, 288] width 813 height 366
